Goal: Browse casually

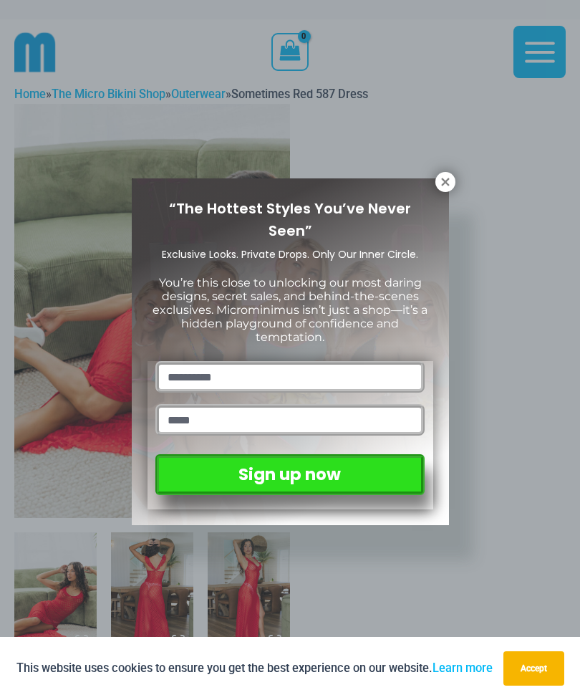
click at [455, 180] on button at bounding box center [446, 182] width 20 height 20
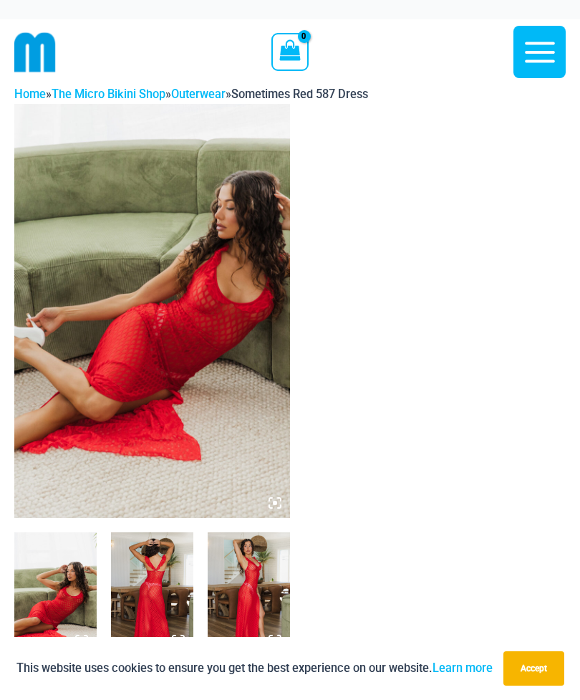
click at [273, 498] on icon at bounding box center [275, 503] width 13 height 13
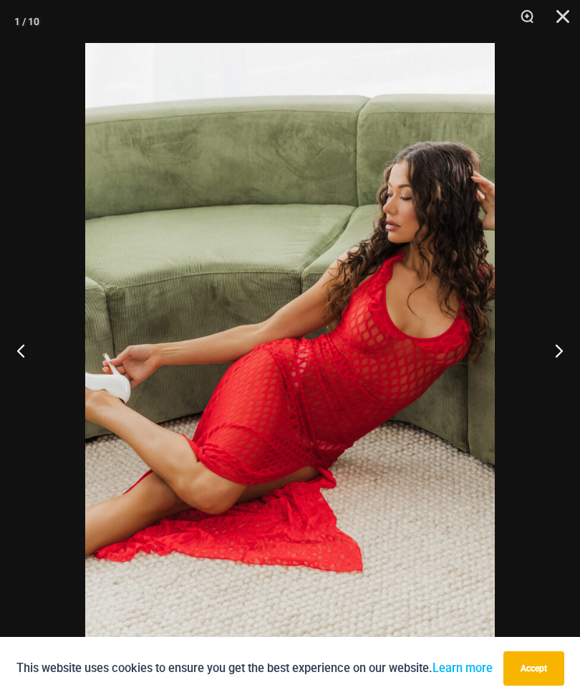
click at [557, 362] on button "Next" at bounding box center [554, 351] width 54 height 72
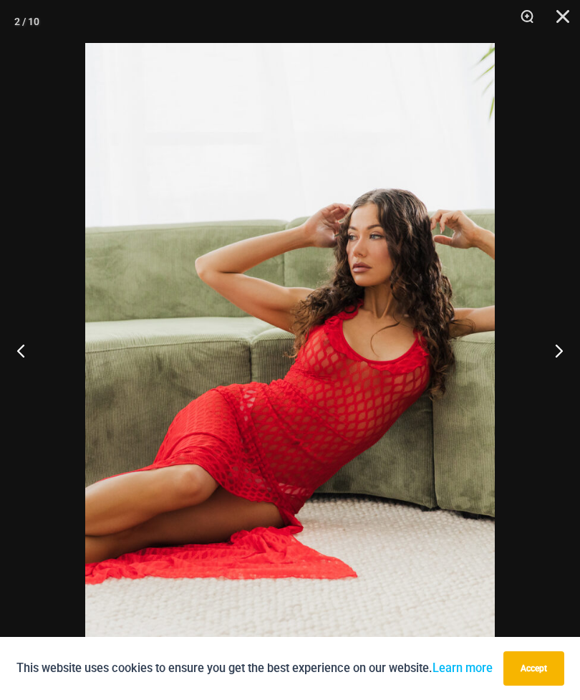
click at [553, 355] on button "Next" at bounding box center [554, 351] width 54 height 72
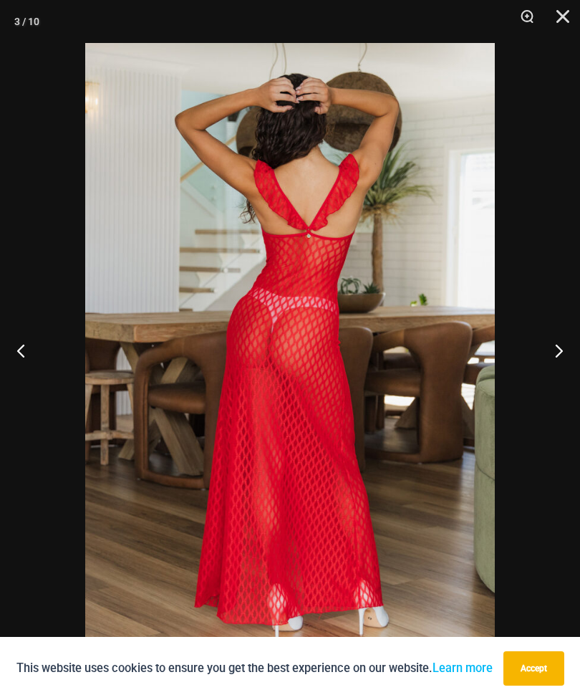
click at [560, 356] on button "Next" at bounding box center [554, 351] width 54 height 72
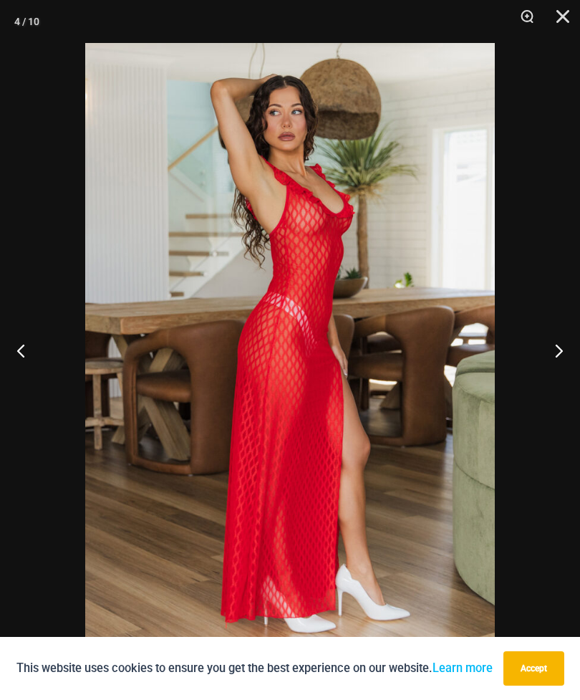
click at [557, 350] on button "Next" at bounding box center [554, 351] width 54 height 72
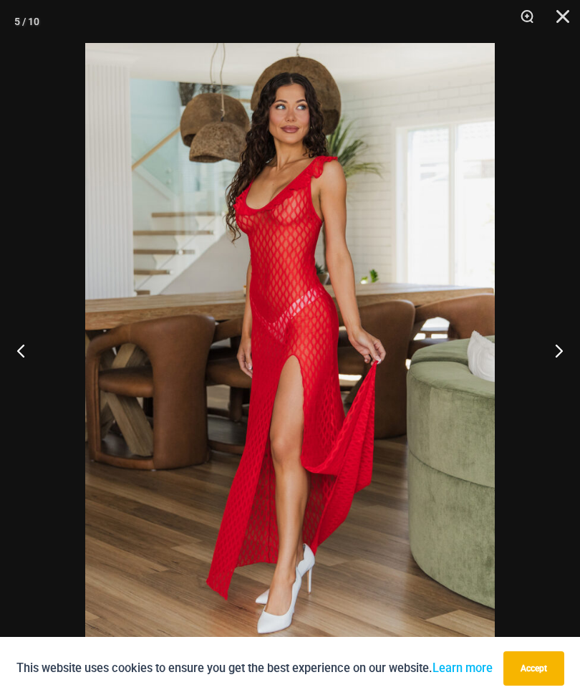
click at [568, 355] on button "Next" at bounding box center [554, 351] width 54 height 72
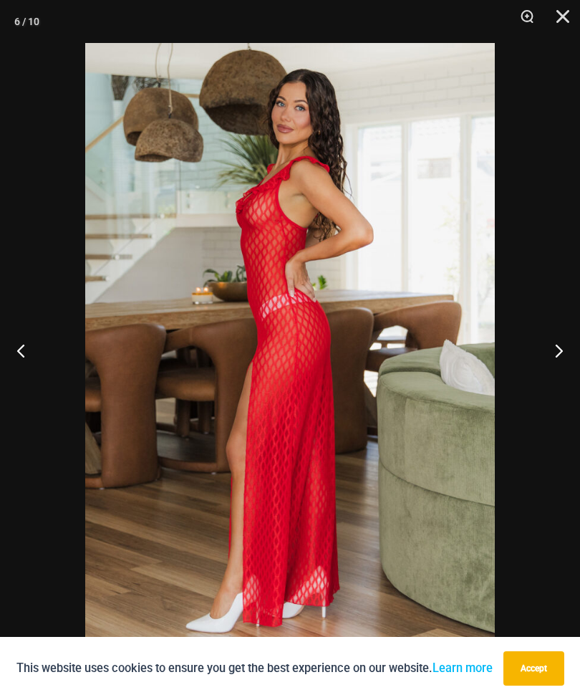
click at [560, 355] on button "Next" at bounding box center [554, 351] width 54 height 72
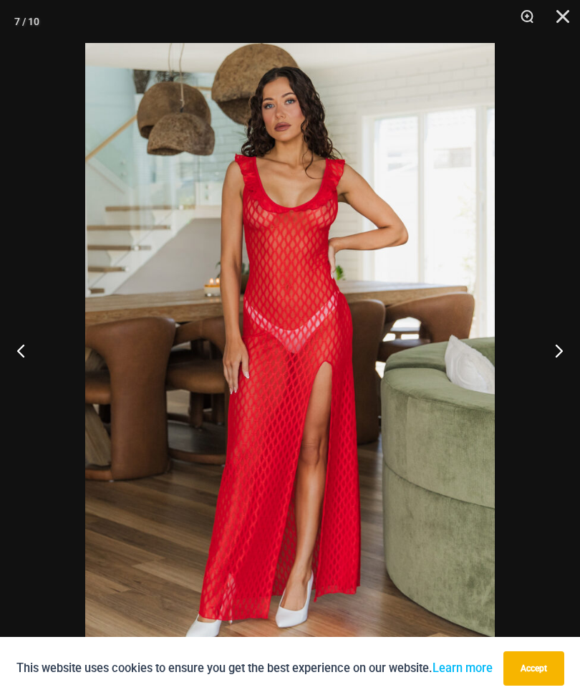
click at [559, 356] on button "Next" at bounding box center [554, 351] width 54 height 72
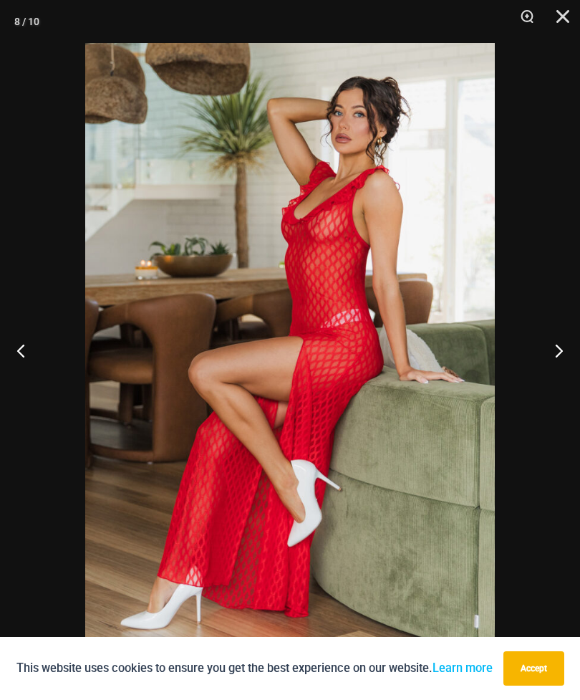
click at [571, 353] on button "Next" at bounding box center [554, 351] width 54 height 72
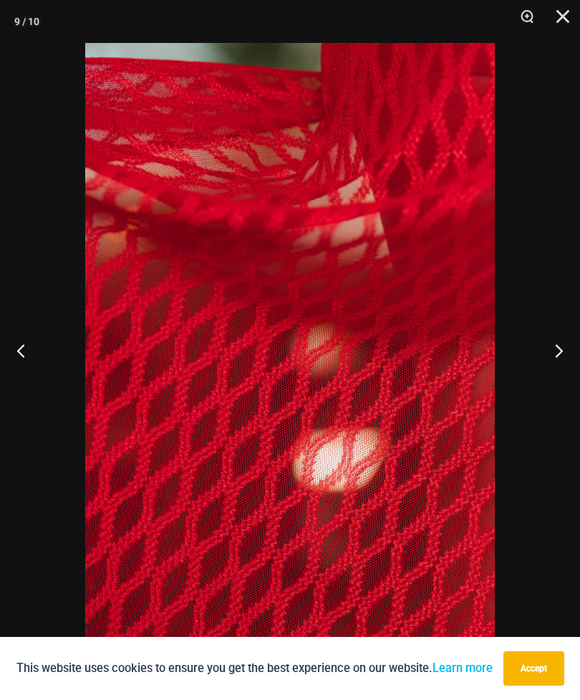
click at [568, 351] on button "Next" at bounding box center [554, 351] width 54 height 72
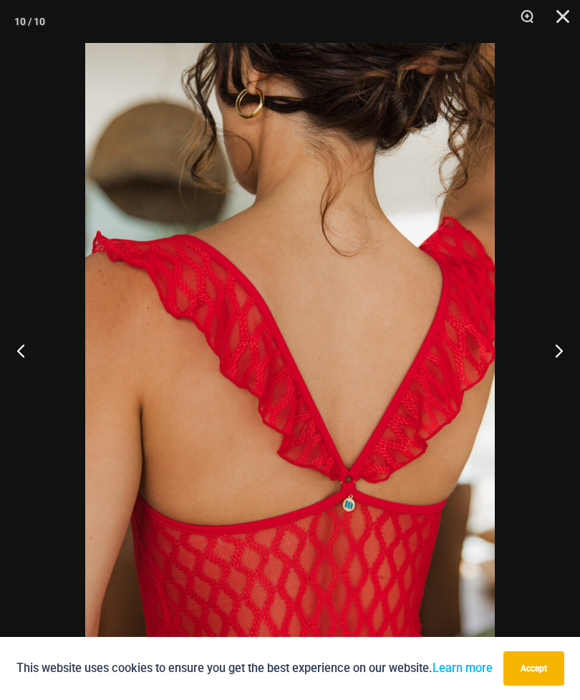
click at [572, 350] on button "Next" at bounding box center [554, 351] width 54 height 72
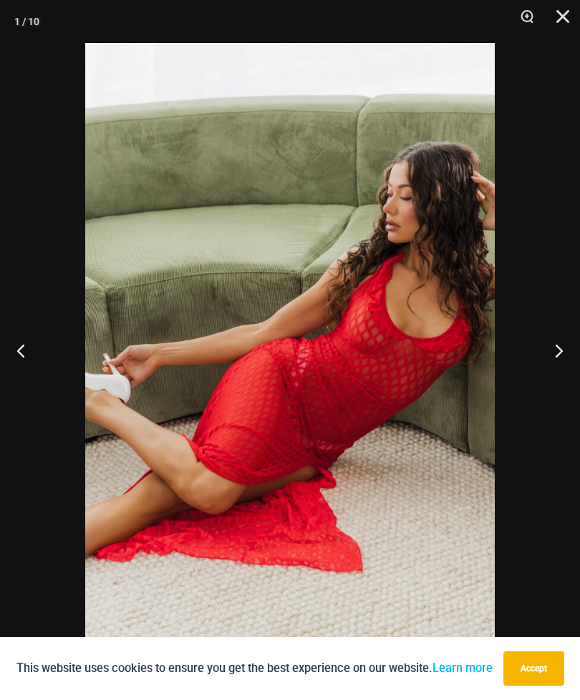
click at [559, 17] on button "Close" at bounding box center [558, 21] width 36 height 43
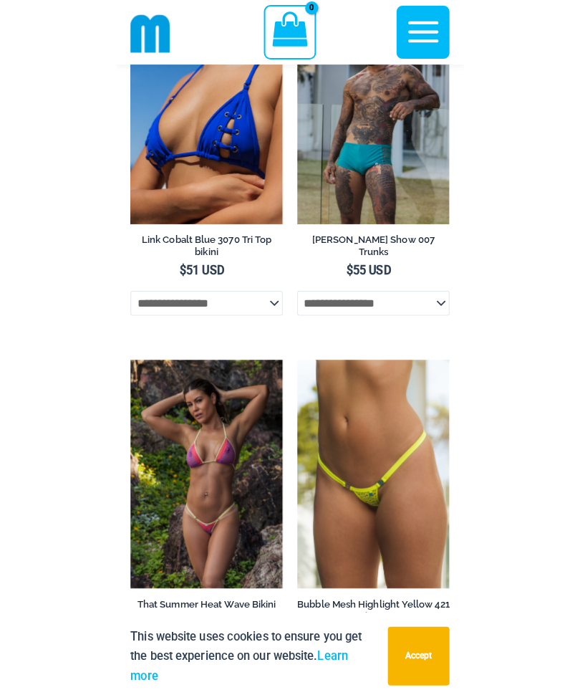
scroll to position [3312, 0]
